Goal: Transaction & Acquisition: Download file/media

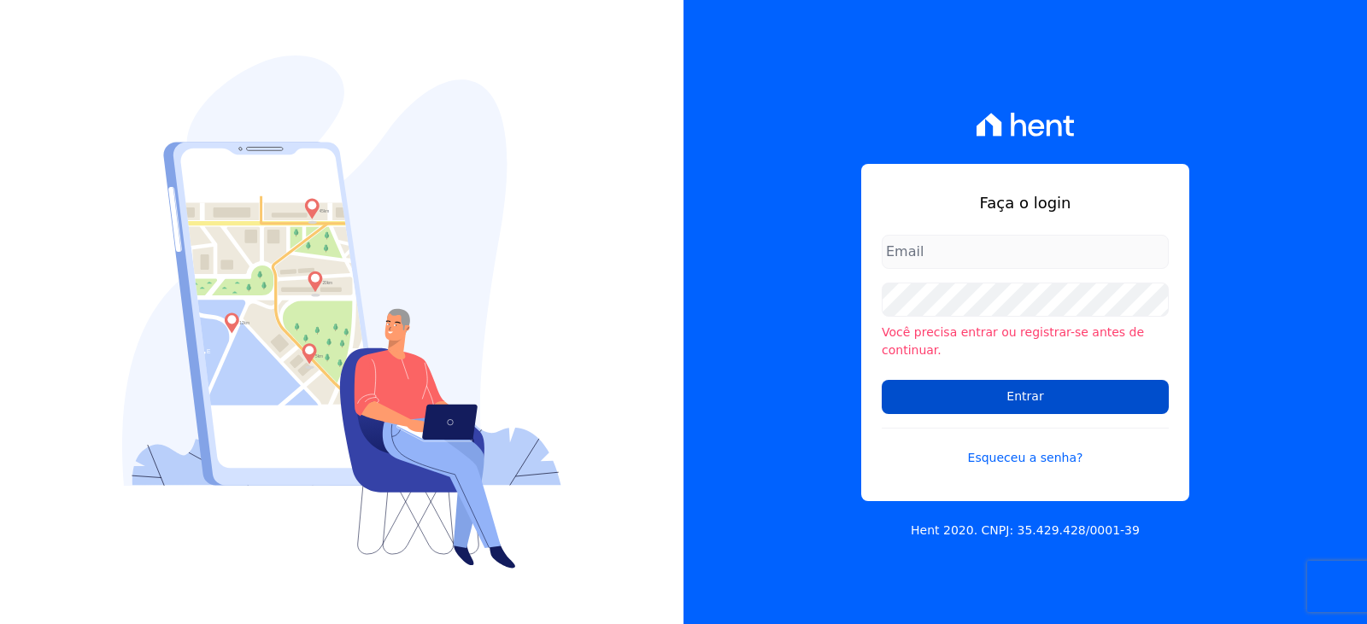
type input "[EMAIL_ADDRESS][DOMAIN_NAME]"
click at [1017, 385] on input "Entrar" at bounding box center [1025, 397] width 287 height 34
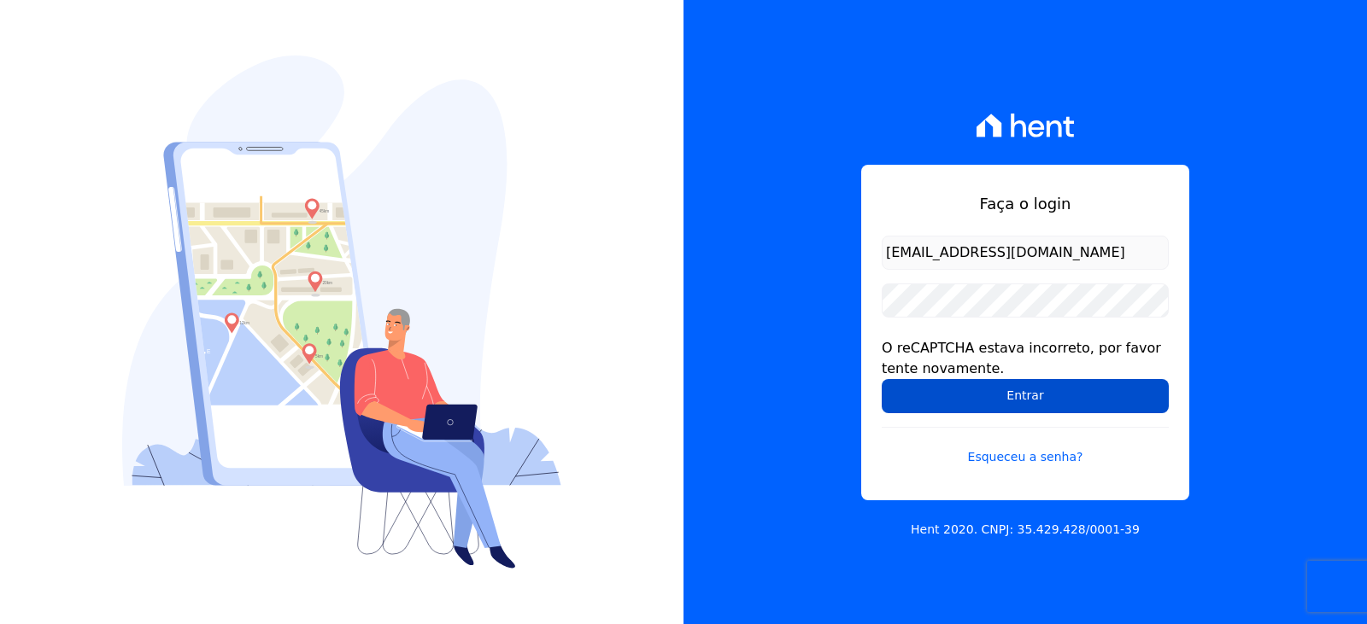
click at [1080, 397] on input "Entrar" at bounding box center [1025, 396] width 287 height 34
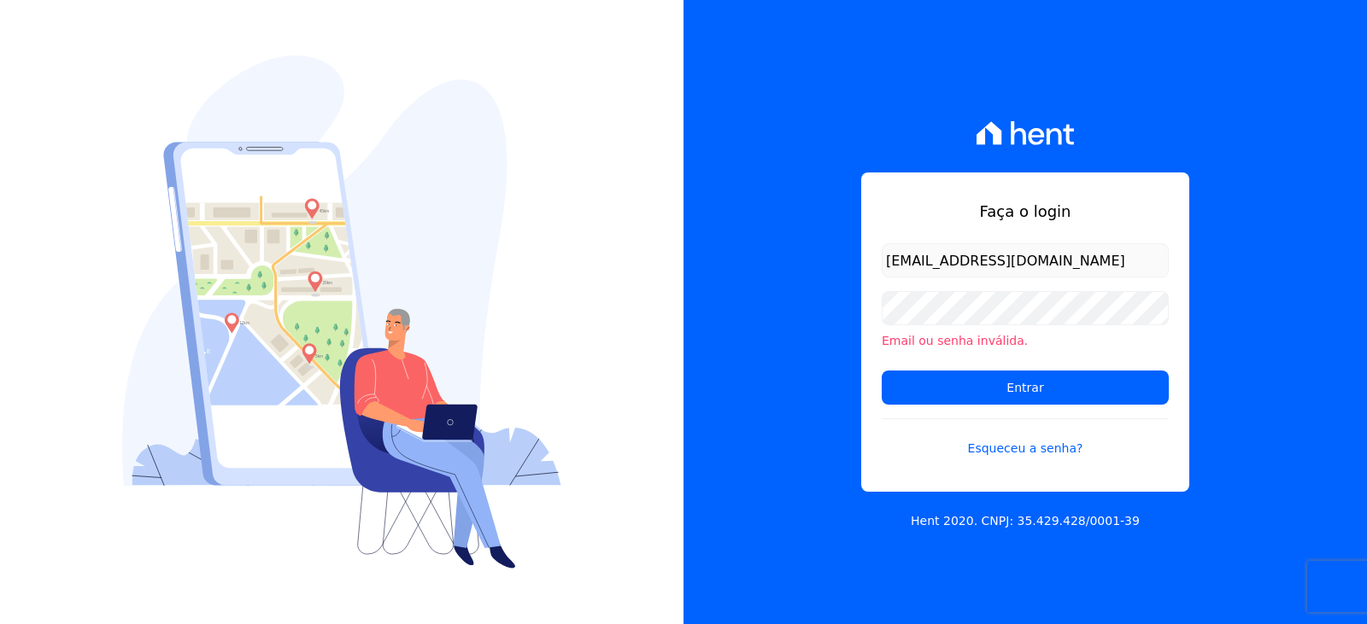
click at [1281, 277] on div "Faça o login financeiro3@loulycaixe.com.br Email ou senha inválida. Entrar Esqu…" at bounding box center [1024, 312] width 683 height 624
click at [970, 391] on input "Entrar" at bounding box center [1025, 388] width 287 height 34
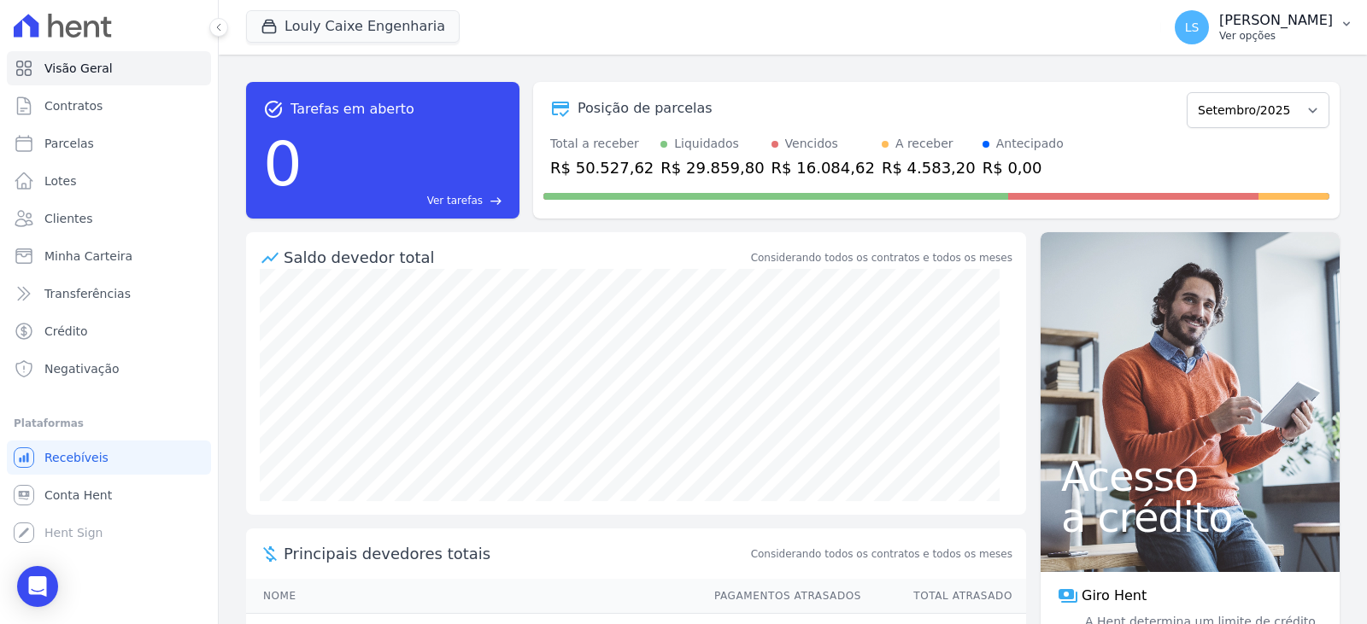
click at [1219, 28] on p "[PERSON_NAME]" at bounding box center [1276, 20] width 114 height 17
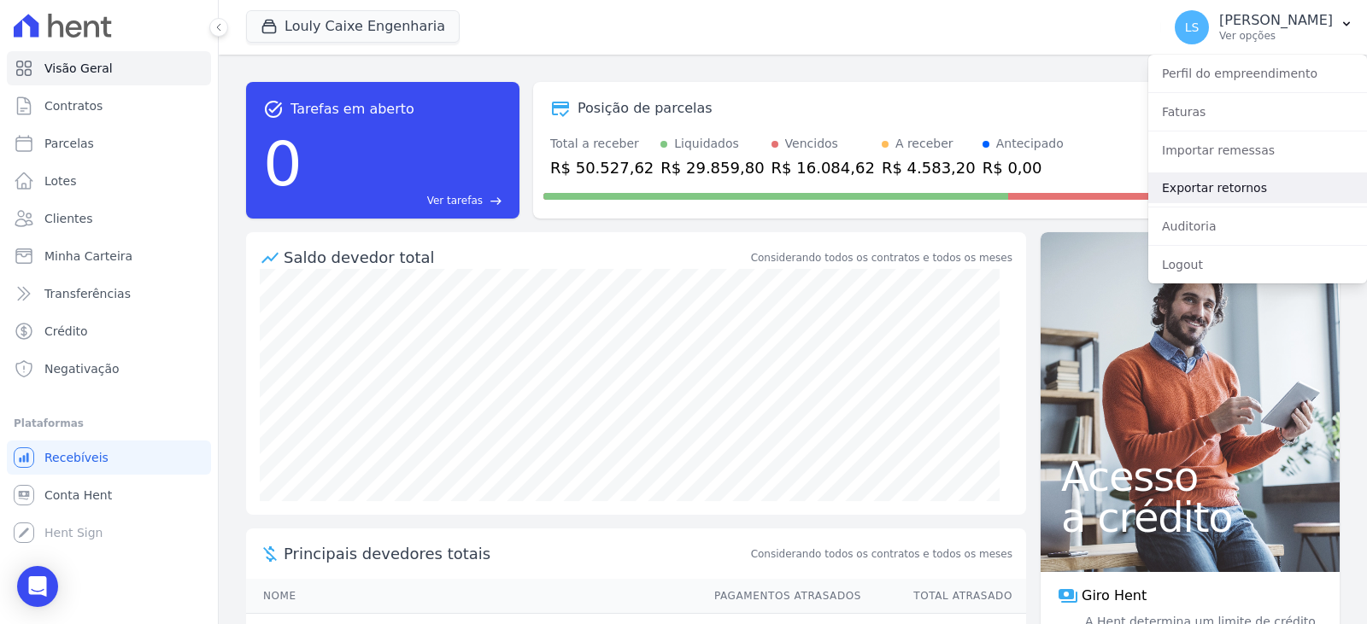
click at [1210, 198] on link "Exportar retornos" at bounding box center [1257, 188] width 219 height 31
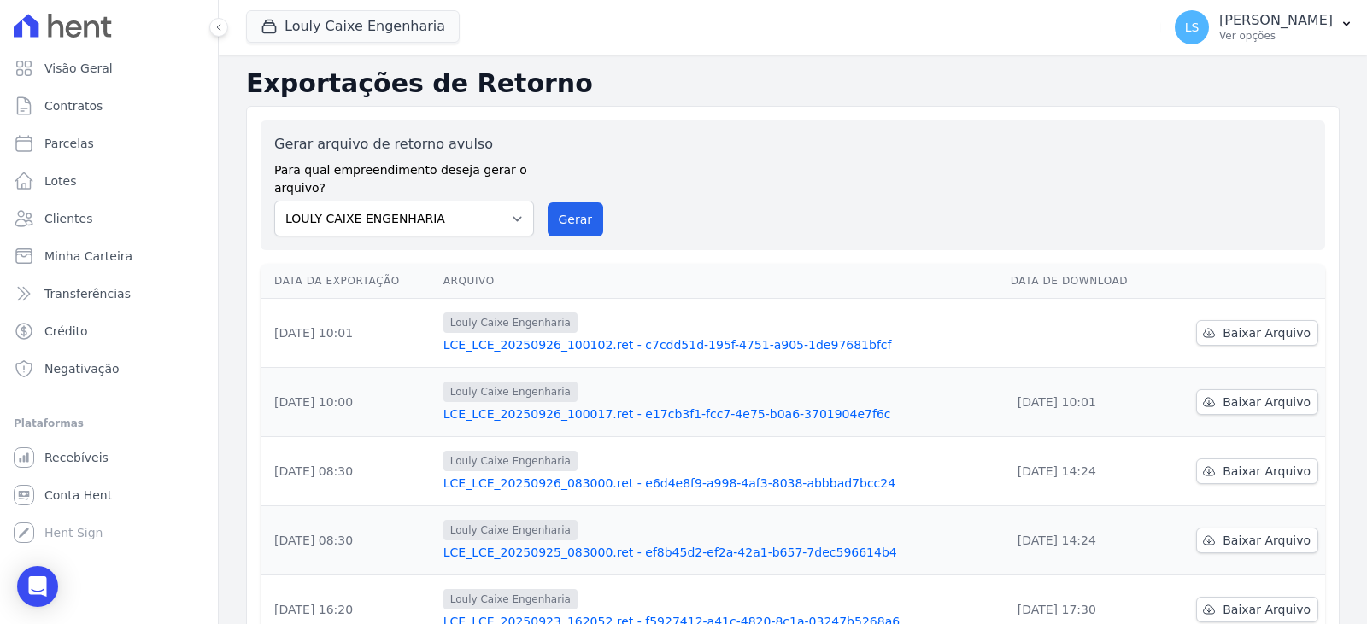
click at [581, 350] on link "LCE_LCE_20250926_100102.ret - c7cdd51d-195f-4751-a905-1de97681bfcf" at bounding box center [720, 345] width 554 height 17
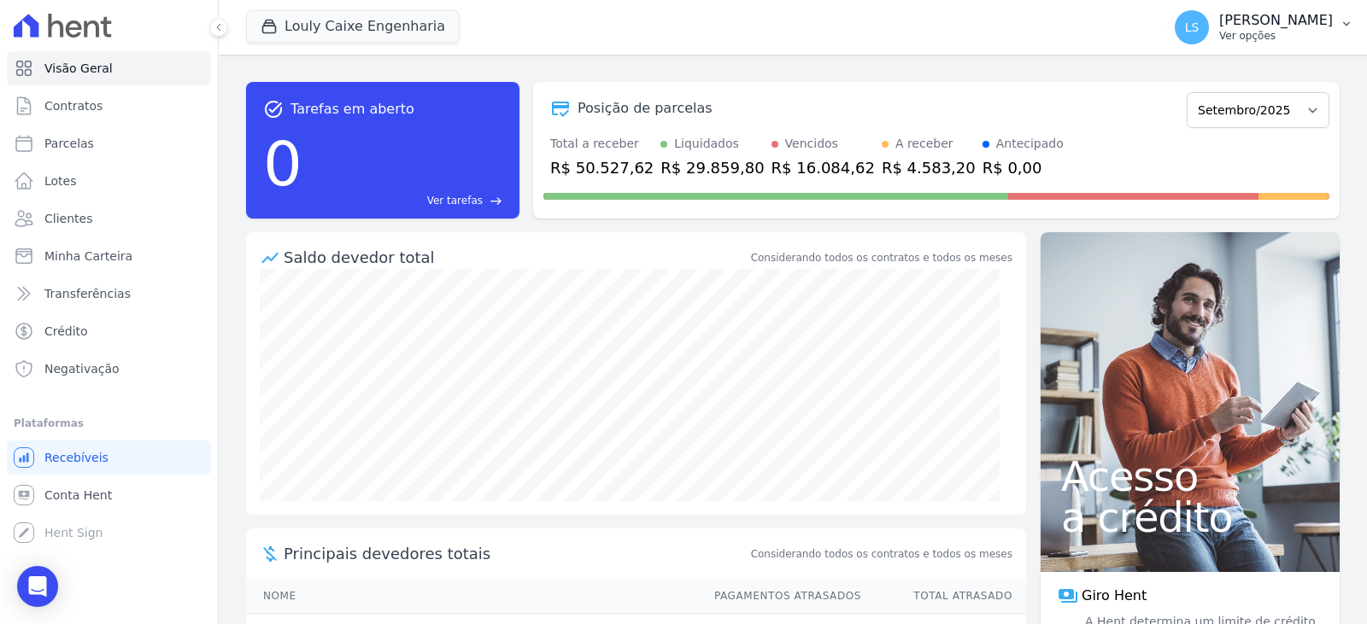
click at [1246, 33] on p "Ver opções" at bounding box center [1276, 36] width 114 height 14
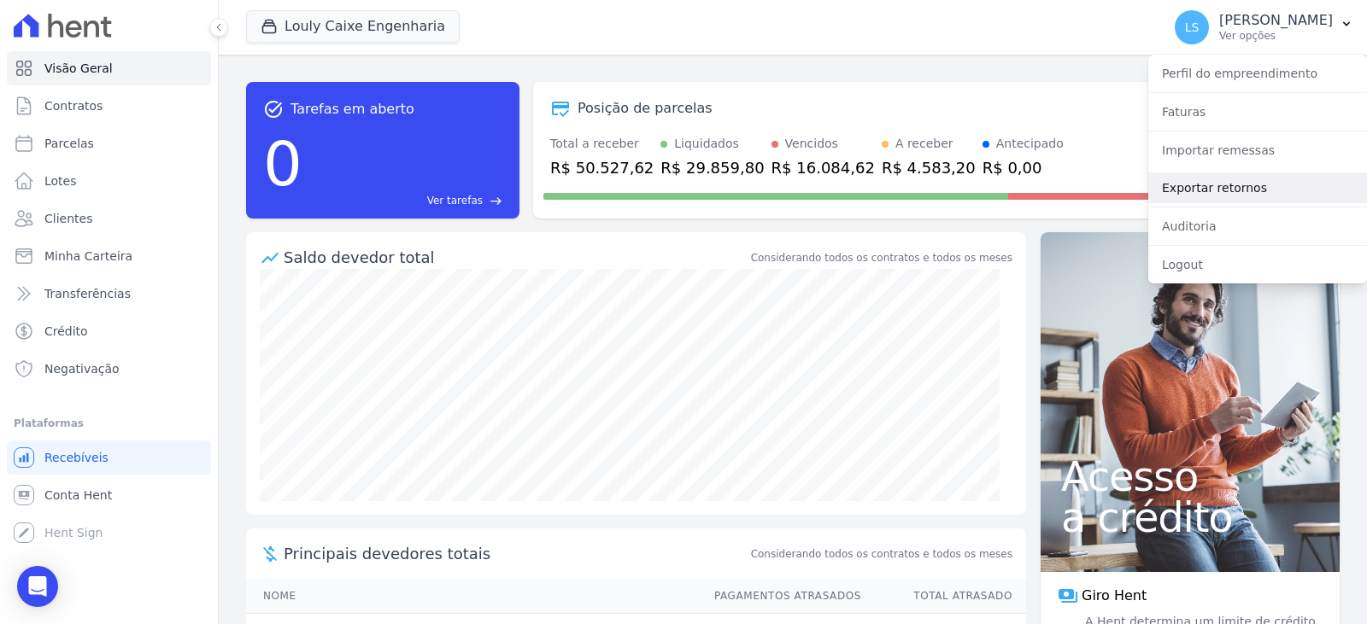
click at [1210, 196] on link "Exportar retornos" at bounding box center [1257, 188] width 219 height 31
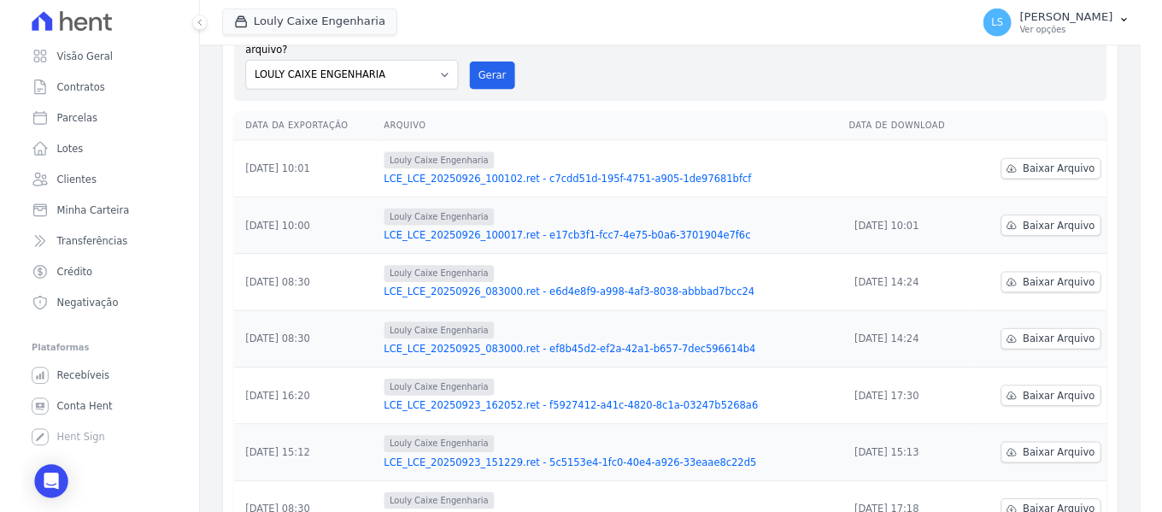
scroll to position [114, 0]
